Goal: Find contact information: Find contact information

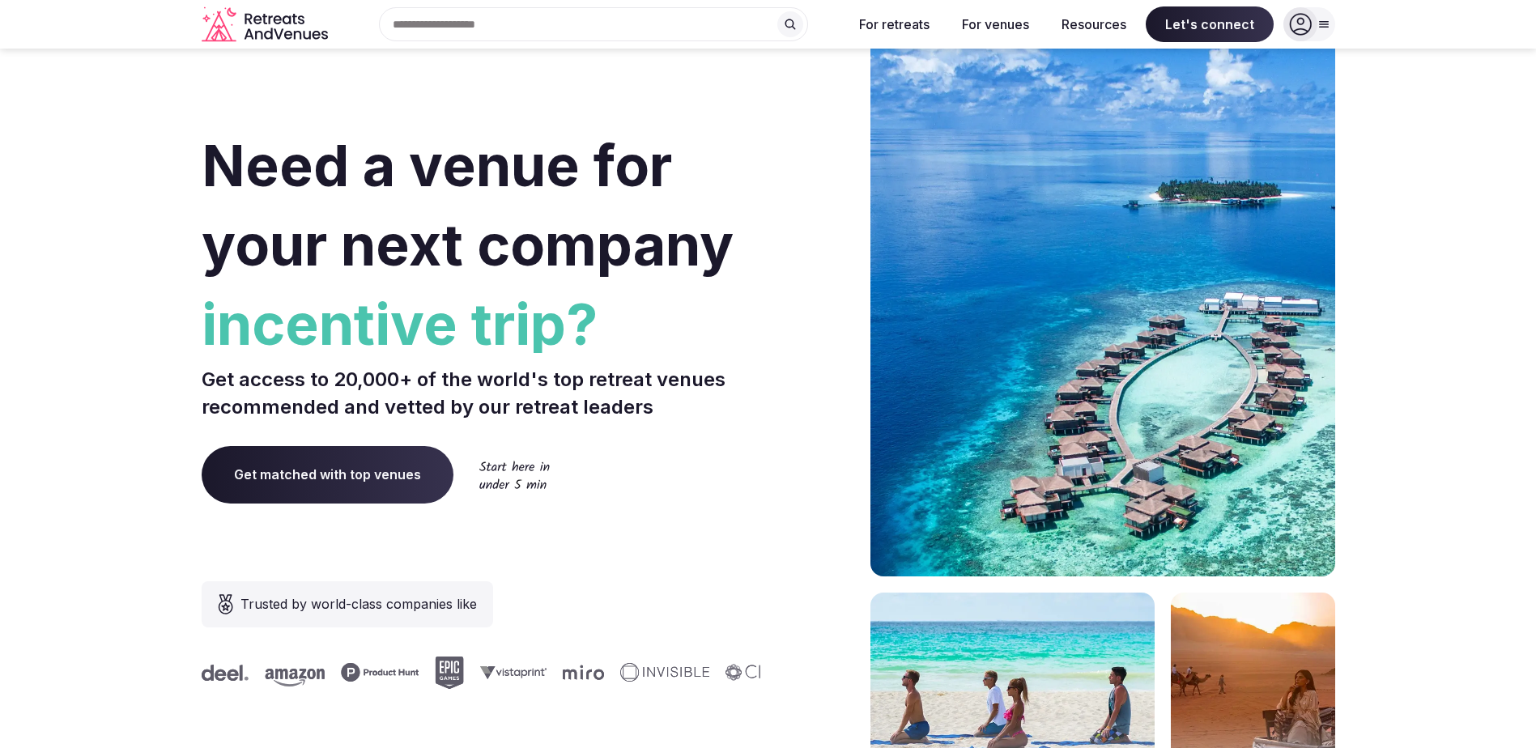
drag, startPoint x: 331, startPoint y: 38, endPoint x: 257, endPoint y: 15, distance: 77.3
click at [277, 22] on div "Search Popular Destinations [GEOGRAPHIC_DATA], [GEOGRAPHIC_DATA] [GEOGRAPHIC_DA…" at bounding box center [768, 24] width 1133 height 49
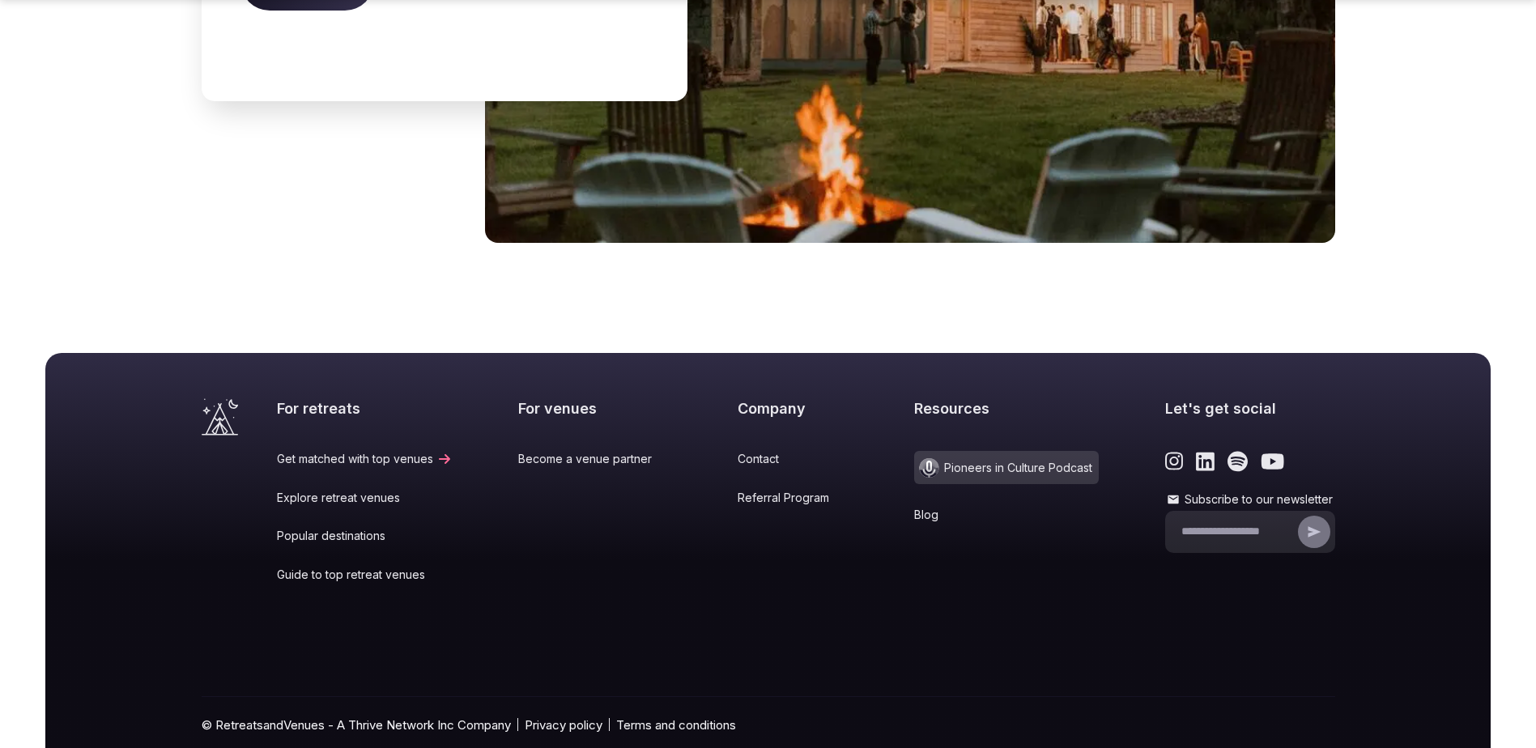
scroll to position [6668, 0]
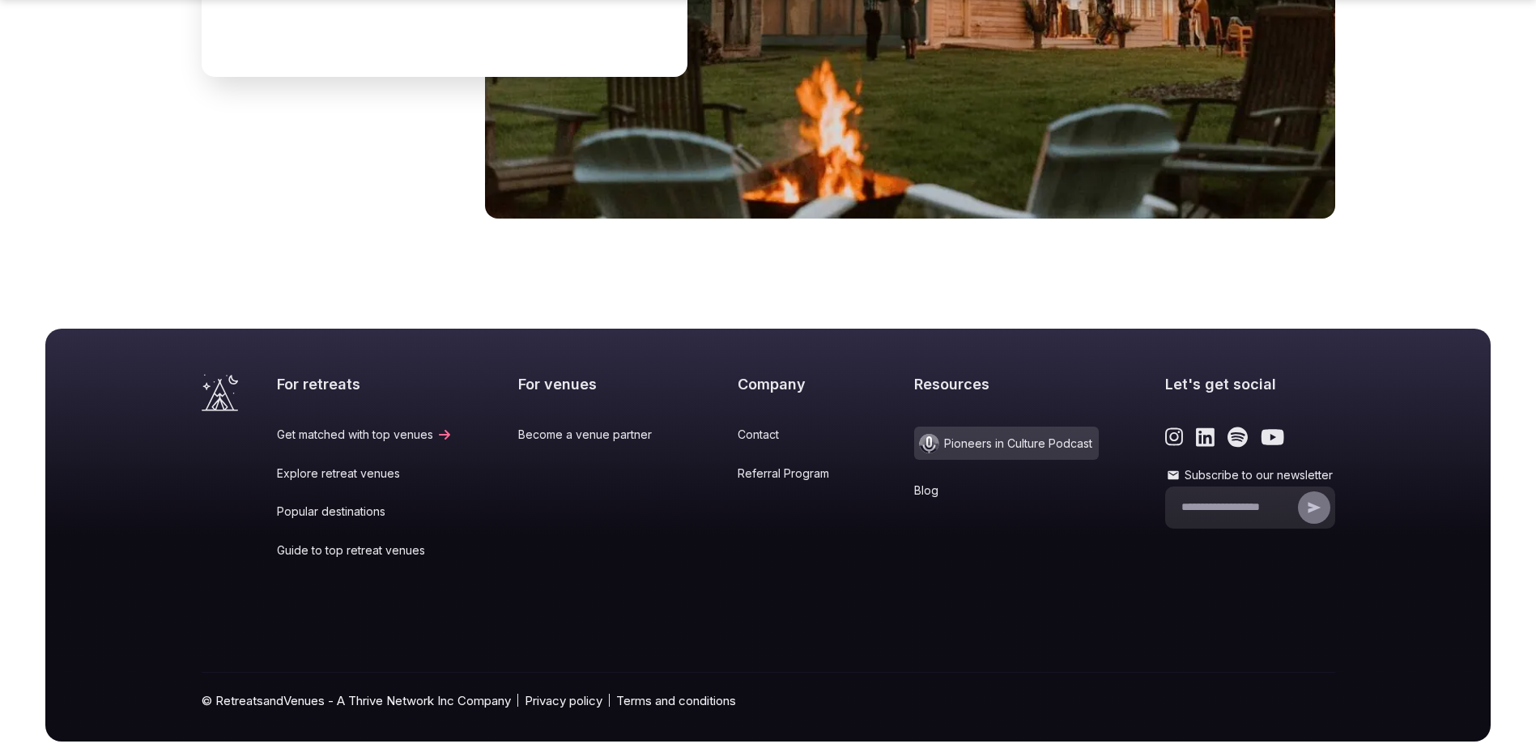
click at [737, 427] on link "Contact" at bounding box center [792, 435] width 111 height 16
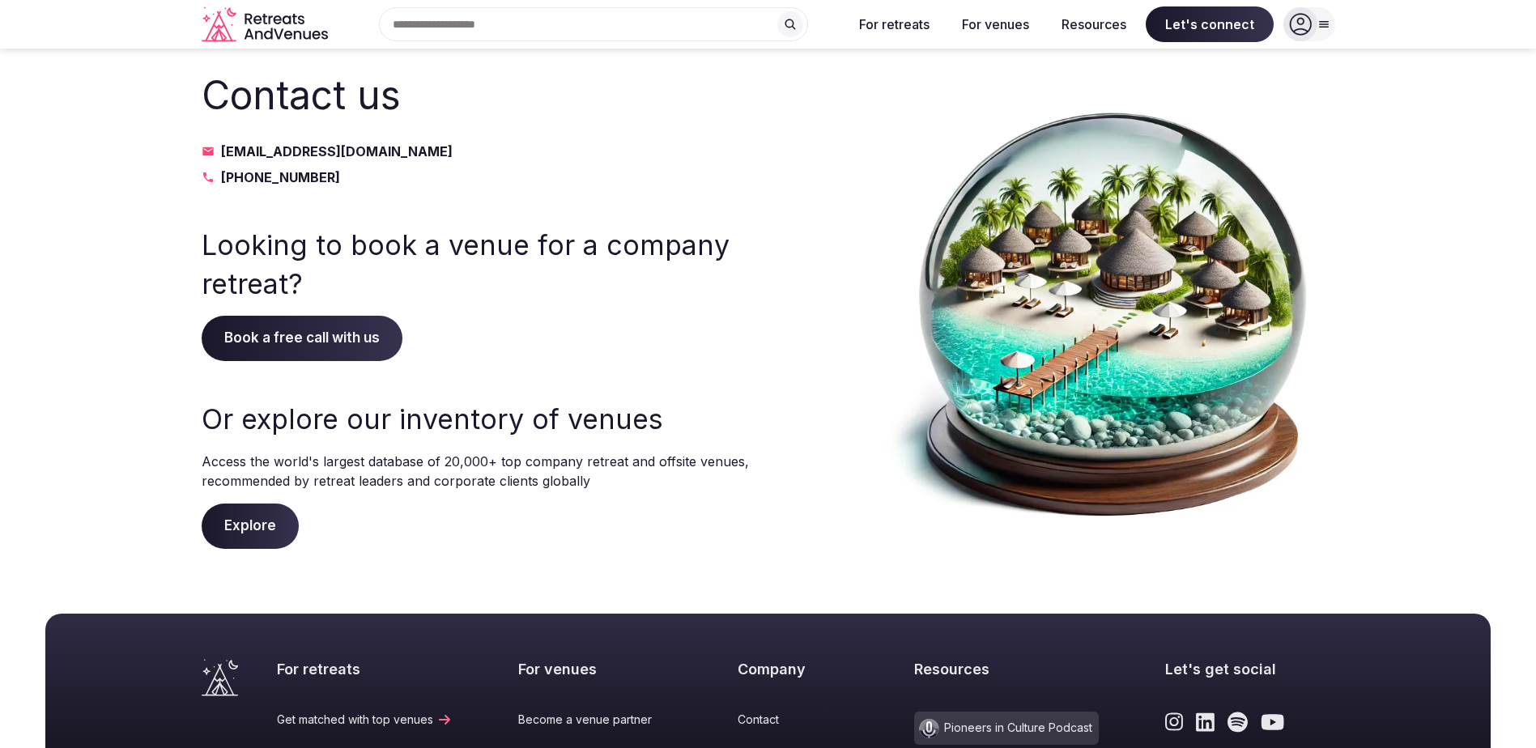
click at [1528, 218] on section "Contact us [EMAIL_ADDRESS][DOMAIN_NAME] [PHONE_NUMBER] Looking to book a venue …" at bounding box center [768, 309] width 1536 height 520
click at [283, 20] on icon "Retreats and Venues company logo" at bounding box center [267, 24] width 130 height 36
